Goal: Download file/media

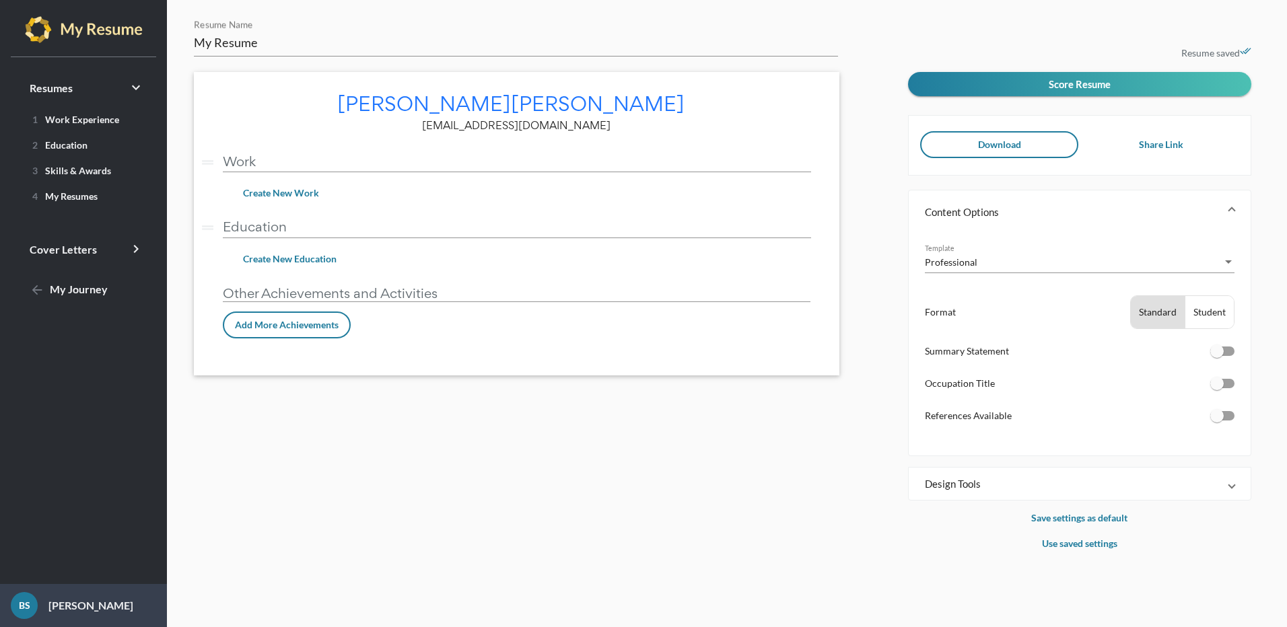
click at [990, 147] on span "Download" at bounding box center [999, 144] width 43 height 11
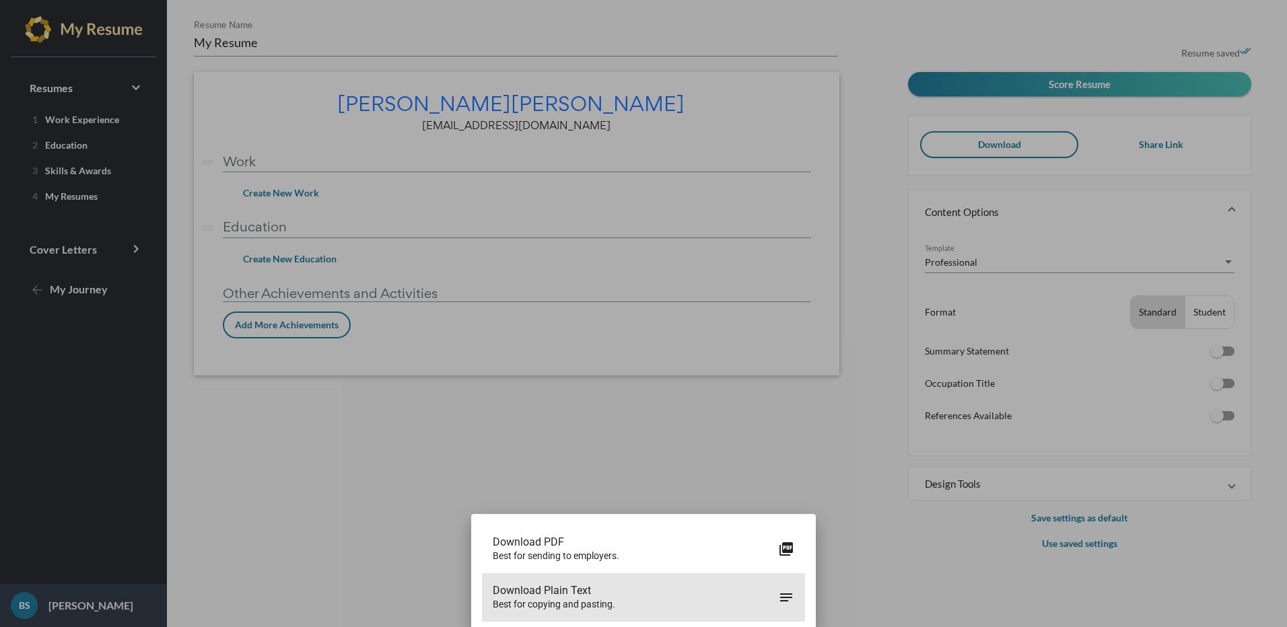
click at [640, 596] on span "Download Plain Text" at bounding box center [635, 590] width 285 height 13
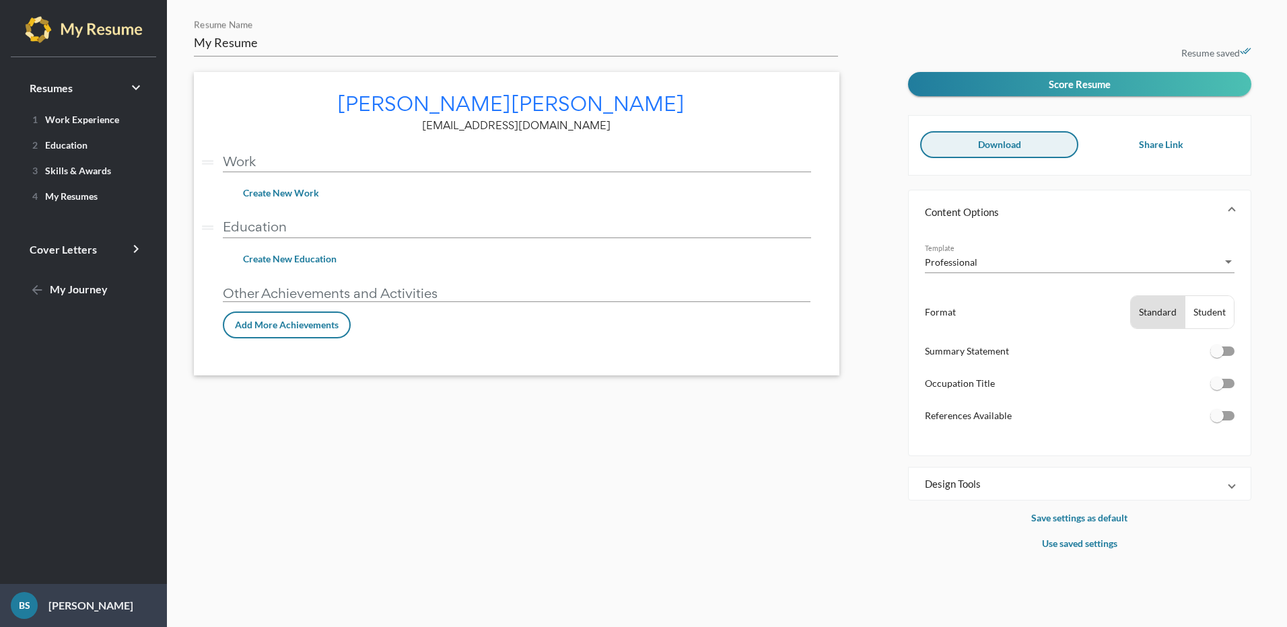
click at [982, 147] on span "Download" at bounding box center [999, 144] width 43 height 11
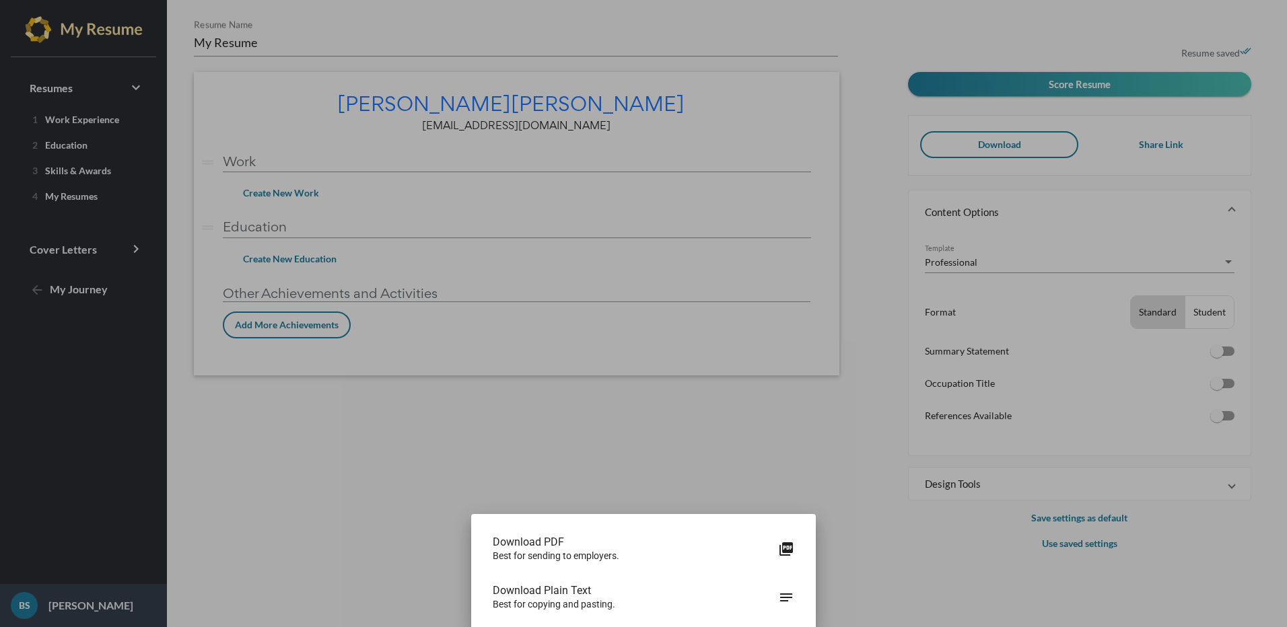
click at [875, 341] on div at bounding box center [643, 313] width 1287 height 627
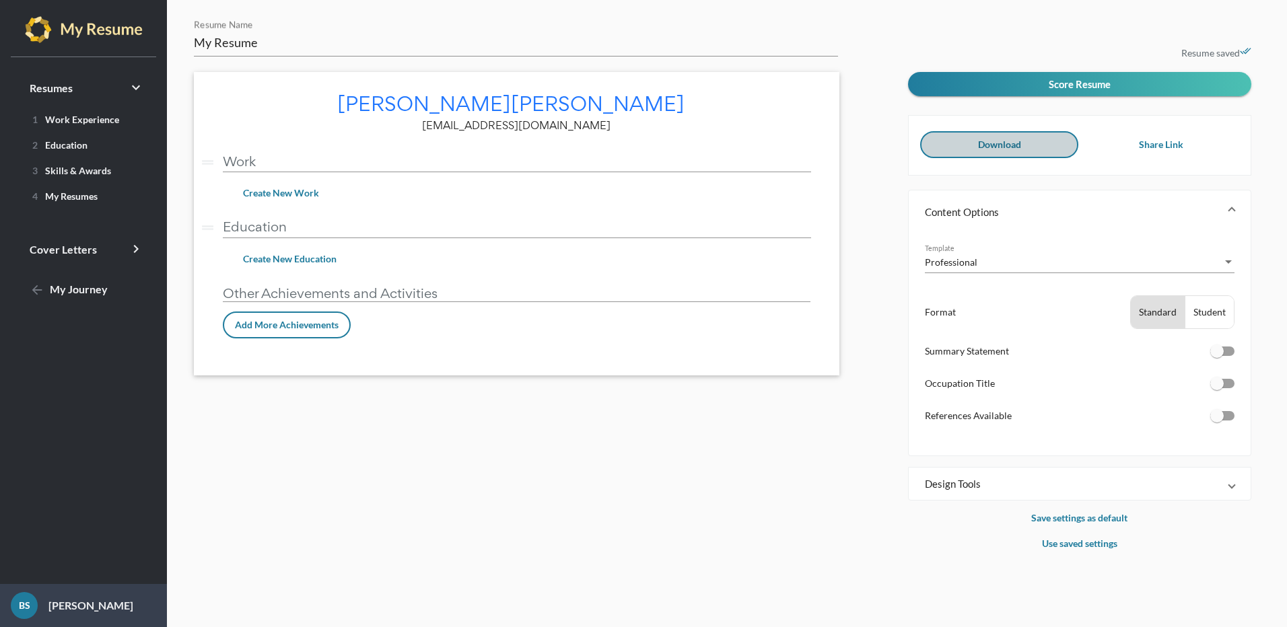
click at [1015, 152] on button "Download" at bounding box center [998, 144] width 157 height 27
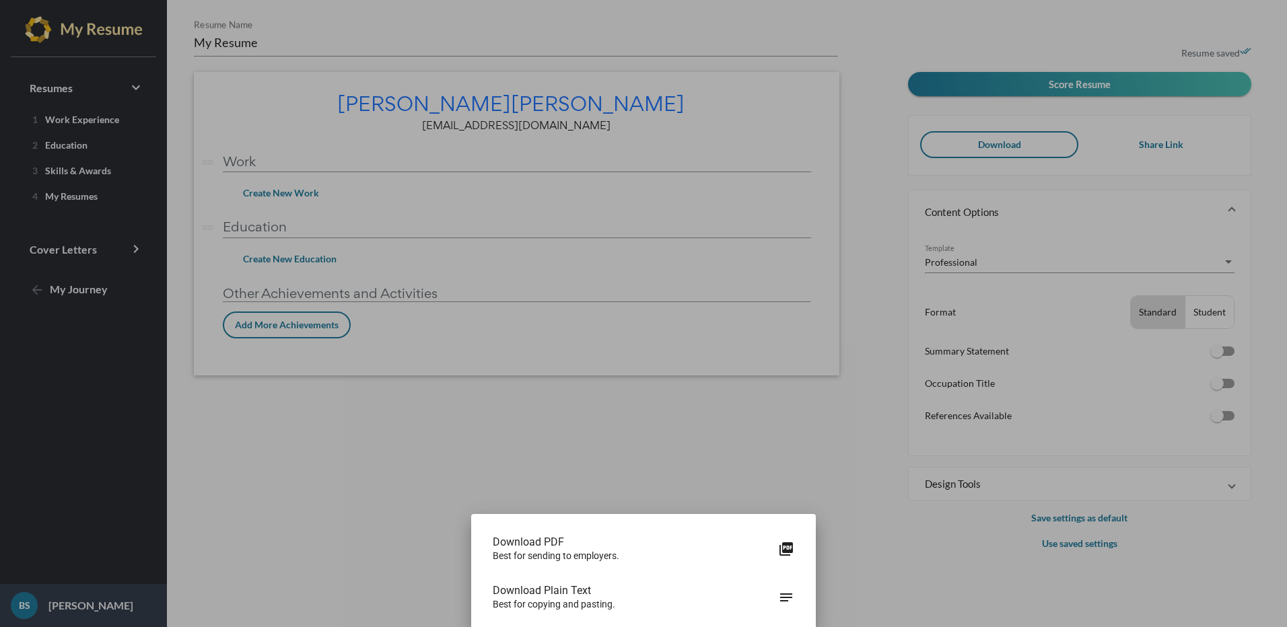
click at [531, 557] on span "Best for sending to employers." at bounding box center [635, 555] width 285 height 13
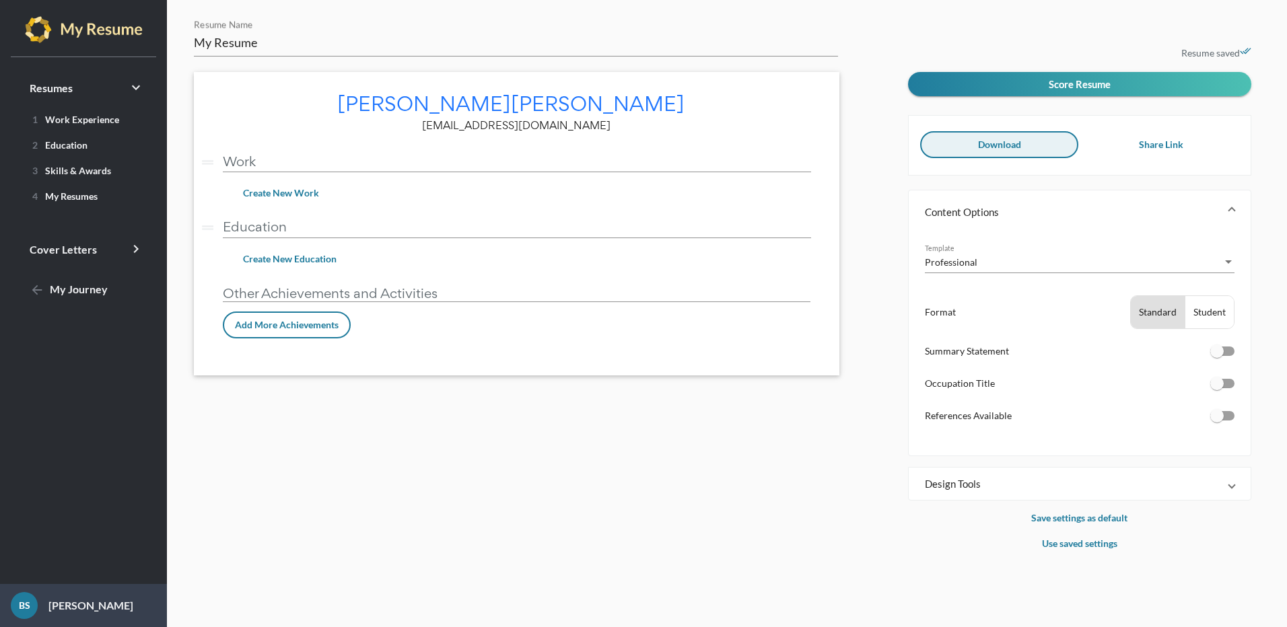
click at [938, 145] on button "Download" at bounding box center [998, 144] width 157 height 27
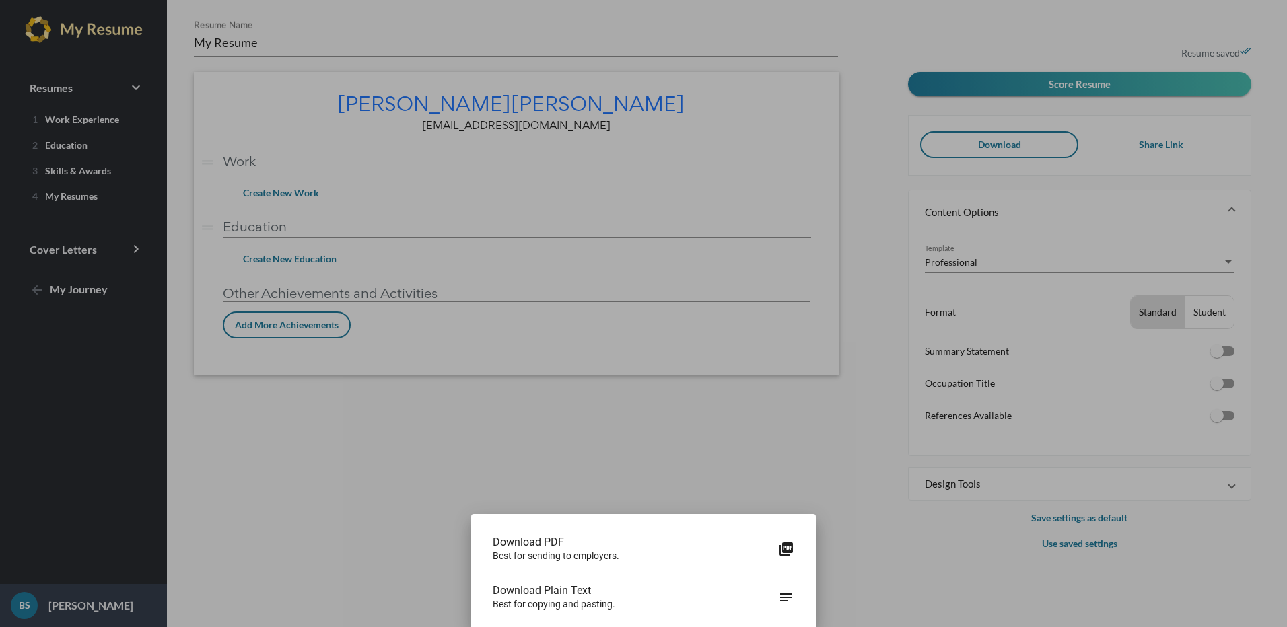
click at [583, 550] on span "Best for sending to employers." at bounding box center [635, 555] width 285 height 13
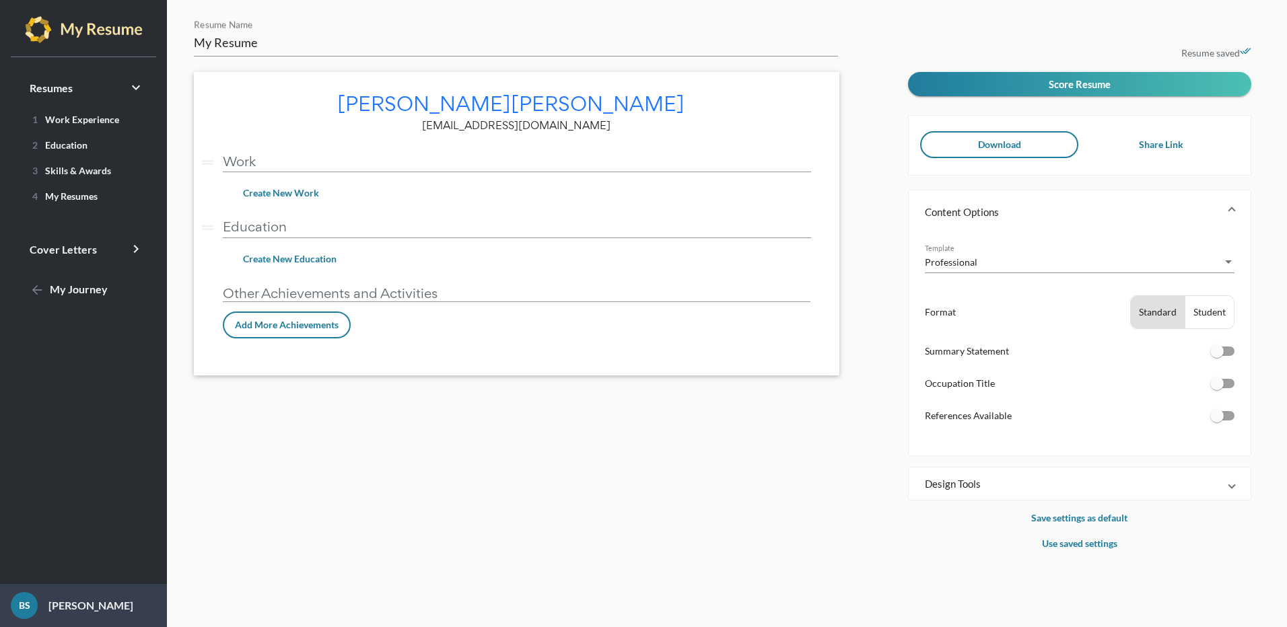
click at [729, 382] on div "My Resume Resume Name [PERSON_NAME] edit [EMAIL_ADDRESS][DOMAIN_NAME] drag_hand…" at bounding box center [546, 285] width 724 height 533
click at [52, 288] on span "arrow_back My Journey" at bounding box center [69, 289] width 78 height 13
